Goal: Contribute content

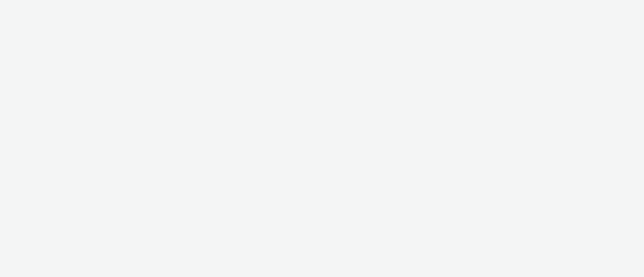
select select "11a7df10-284f-415c-b52a-427acf4c31ae"
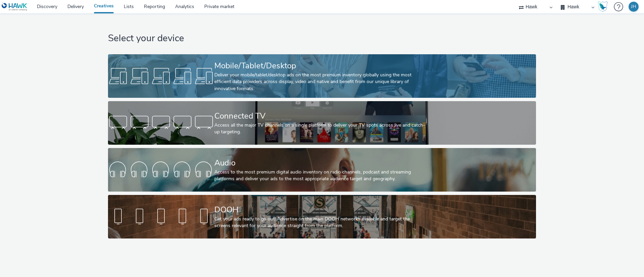
click at [425, 80] on div "Deliver your mobile/tablet/desktop ads on the most premium inventory globally u…" at bounding box center [320, 82] width 213 height 20
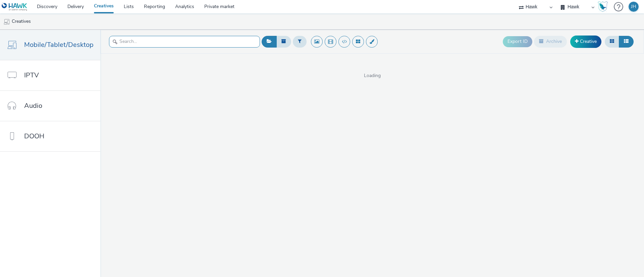
click at [196, 43] on input "text" at bounding box center [184, 42] width 151 height 12
click at [210, 49] on div at bounding box center [184, 42] width 151 height 16
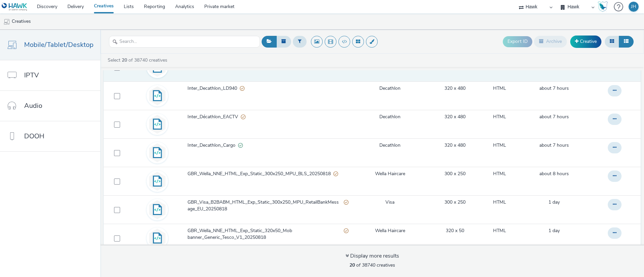
scroll to position [50, 0]
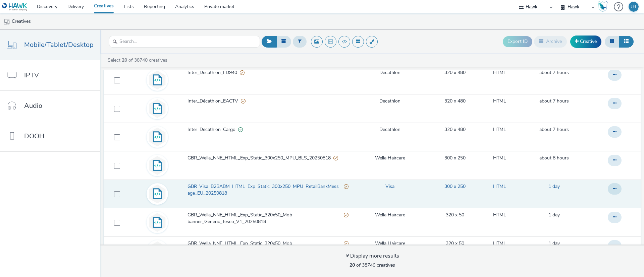
click at [211, 189] on span "GBR_Visa_B2BABM_HTML_Exp_Static_300x250_MPU_RetailBankMessage_EU_20250818" at bounding box center [266, 191] width 156 height 14
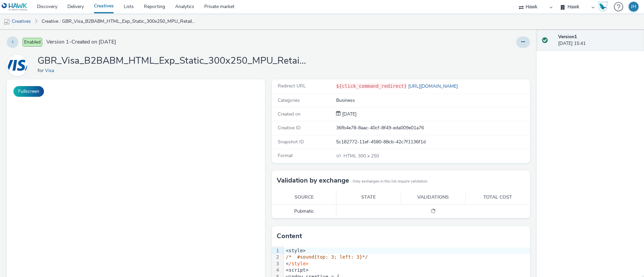
click at [106, 62] on h1 "GBR_Visa_B2BABM_HTML_Exp_Static_300x250_MPU_RetailBankMessage_EU_20250818" at bounding box center [172, 61] width 268 height 13
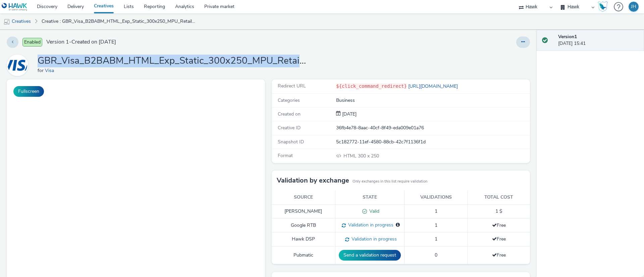
click at [106, 62] on h1 "GBR_Visa_B2BABM_HTML_Exp_Static_300x250_MPU_RetailBankMessage_EU_20250818" at bounding box center [172, 61] width 268 height 13
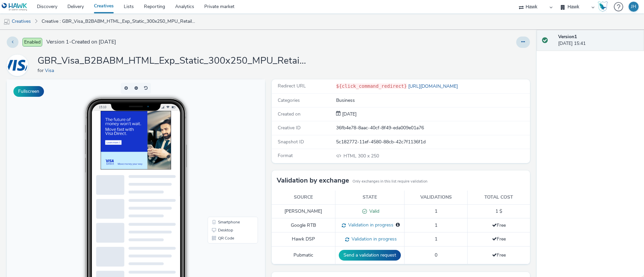
click at [197, 44] on div "Enabled Version 1 - Created on [DATE]" at bounding box center [164, 42] width 314 height 11
click at [521, 43] on icon at bounding box center [523, 42] width 4 height 5
click at [514, 61] on link "Edit" at bounding box center [505, 55] width 50 height 13
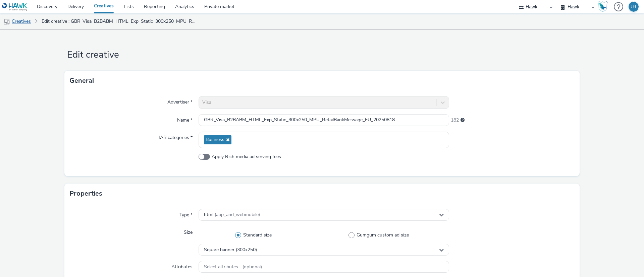
click at [27, 23] on link "Creatives" at bounding box center [17, 21] width 34 height 16
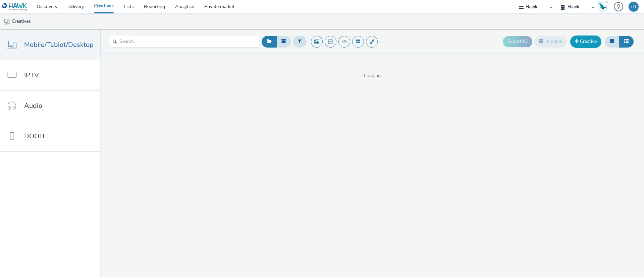
click at [578, 45] on link "Creative" at bounding box center [585, 42] width 31 height 12
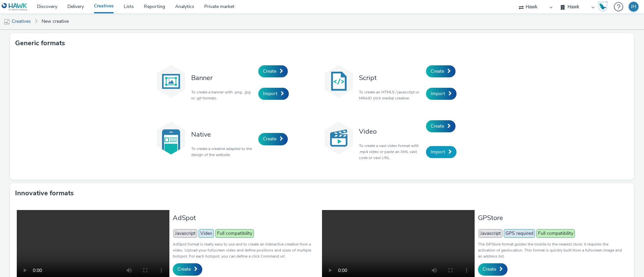
click at [448, 154] on link "Import" at bounding box center [441, 152] width 31 height 12
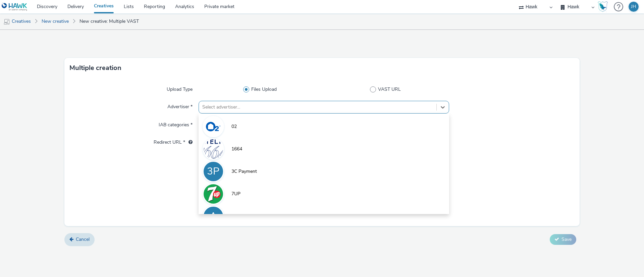
click at [230, 108] on div at bounding box center [317, 107] width 231 height 8
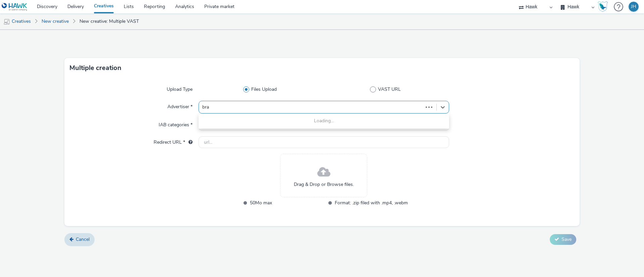
type input "bras"
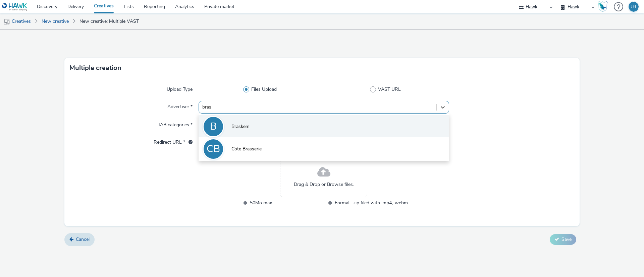
click at [247, 124] on span "Braskem" at bounding box center [241, 126] width 18 height 7
type input "[URL][DOMAIN_NAME]"
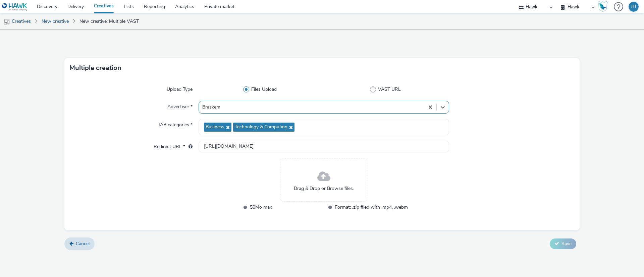
click at [317, 177] on div "Drag & Drop or Browse files." at bounding box center [323, 180] width 87 height 44
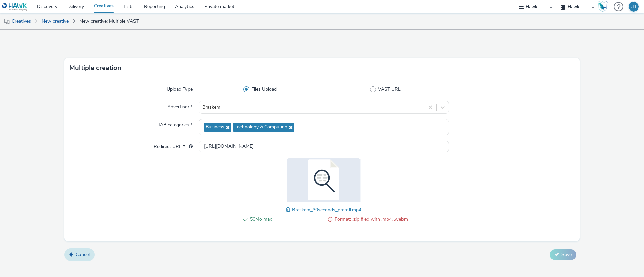
click at [82, 255] on span "Cancel" at bounding box center [83, 255] width 14 height 6
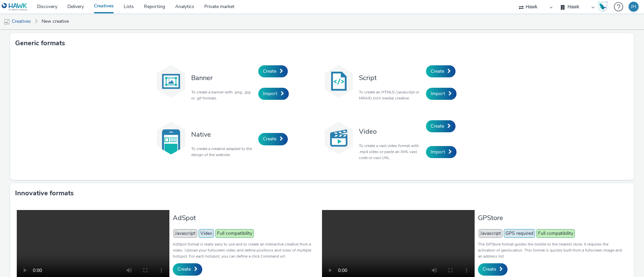
click at [419, 126] on div "Video To create a vast video format with .mp4 video or paste an XML vast code o…" at bounding box center [391, 139] width 70 height 51
click at [434, 126] on span "Create" at bounding box center [437, 126] width 13 height 6
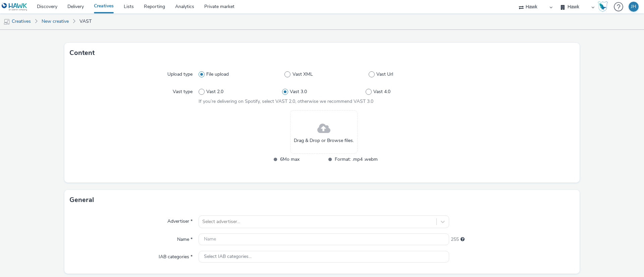
scroll to position [50, 0]
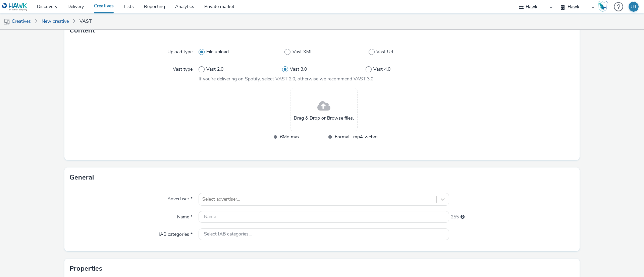
click at [317, 104] on span at bounding box center [323, 107] width 13 height 18
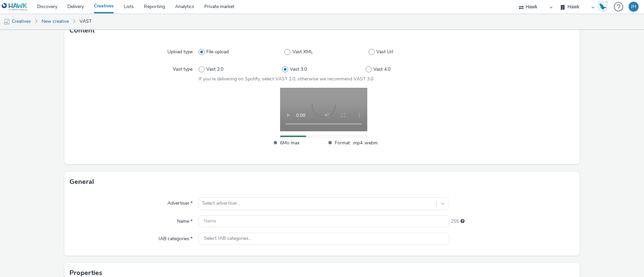
scroll to position [150, 0]
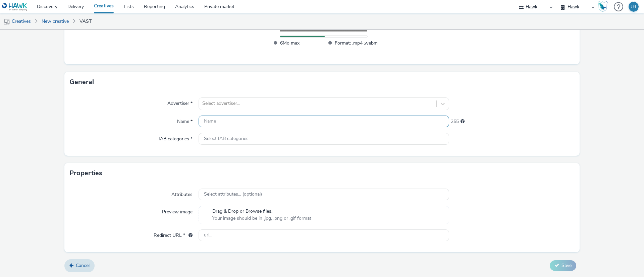
drag, startPoint x: 255, startPoint y: 130, endPoint x: 253, endPoint y: 122, distance: 8.6
click at [254, 128] on div "Advertiser * Select advertiser... Name * 255 IAB categories * Select IAB catego…" at bounding box center [321, 124] width 515 height 64
click at [253, 121] on input "text" at bounding box center [324, 122] width 251 height 12
paste input "GBR_Braskem_EventsMultiMarket_HTML_Video_1920x1080_PreRoll_30"_20250819 ; APAC"
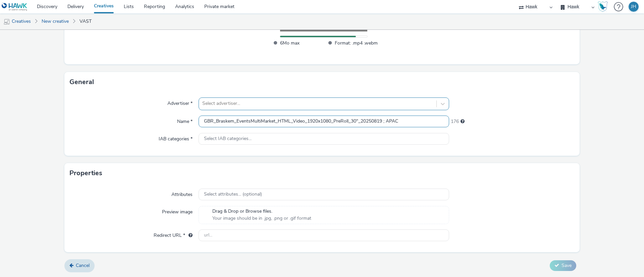
type input "GBR_Braskem_EventsMultiMarket_HTML_Video_1920x1080_PreRoll_30"_20250819 ; APAC"
click at [253, 103] on div at bounding box center [317, 104] width 231 height 8
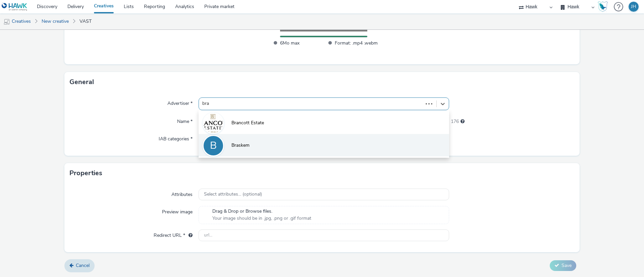
type input "bras"
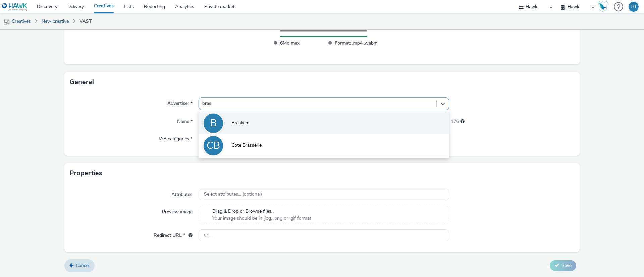
click at [262, 124] on li "B Braskem" at bounding box center [324, 123] width 251 height 22
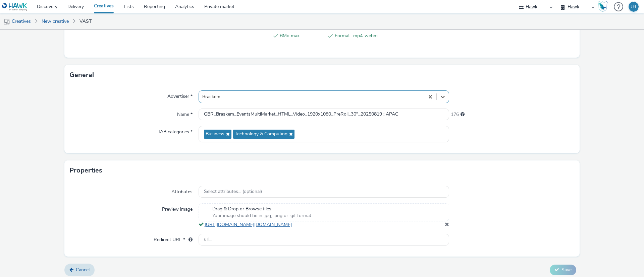
scroll to position [175, 0]
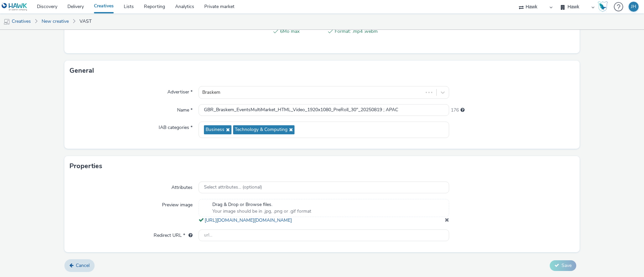
click at [521, 200] on div at bounding box center [511, 211] width 125 height 25
click at [291, 242] on div "Attributes Select attributes... (optional) Preview image Drag & Drop or Browse …" at bounding box center [321, 214] width 515 height 76
click at [334, 238] on input "text" at bounding box center [324, 236] width 251 height 12
paste input "[URL][DOMAIN_NAME]"
drag, startPoint x: 284, startPoint y: 238, endPoint x: 283, endPoint y: 249, distance: 10.8
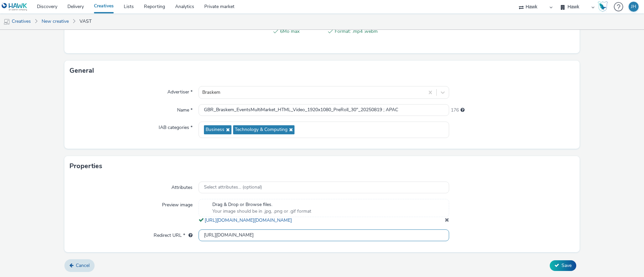
click at [283, 249] on div "Attributes Select attributes... (optional) Preview image Drag & Drop or Browse …" at bounding box center [321, 214] width 515 height 76
type input "[URL][DOMAIN_NAME]"
click at [550, 265] on button "Save" at bounding box center [563, 266] width 27 height 11
